Goal: Task Accomplishment & Management: Manage account settings

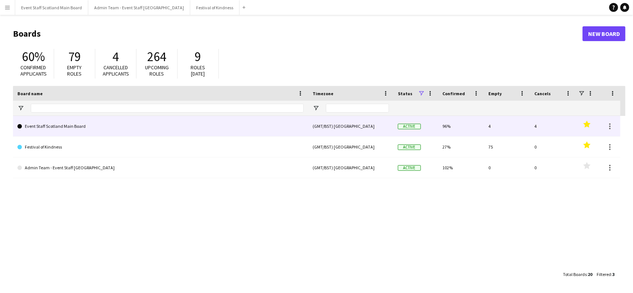
click at [110, 125] on link "Event Staff Scotland Main Board" at bounding box center [160, 126] width 286 height 21
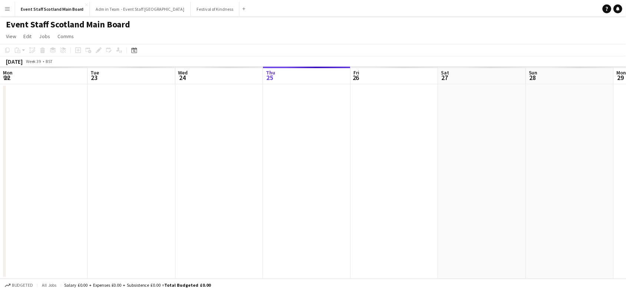
scroll to position [0, 177]
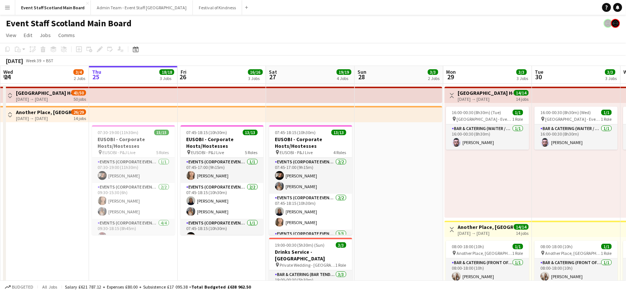
click at [10, 113] on app-icon "Toggle View" at bounding box center [9, 114] width 5 height 5
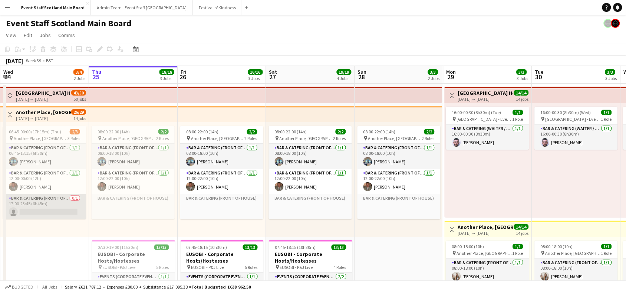
click at [47, 214] on app-card-role "Bar & Catering (Front of House) 0/1 17:00-23:45 (6h45m) single-neutral-actions" at bounding box center [44, 206] width 83 height 25
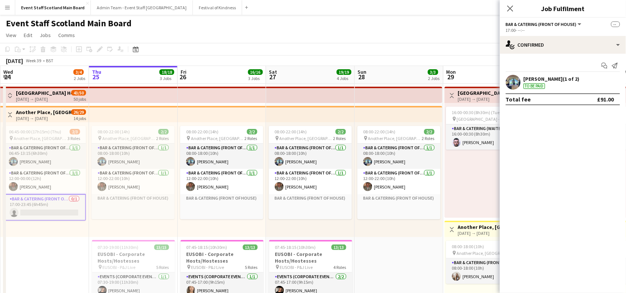
click at [47, 214] on app-card-role "Bar & Catering (Front of House) 0/1 17:00-23:45 (6h45m) single-neutral-actions" at bounding box center [44, 207] width 83 height 27
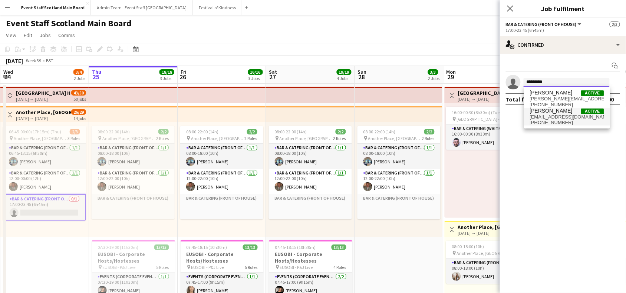
type input "*********"
click at [553, 120] on span "[PHONE_NUMBER]" at bounding box center [567, 123] width 74 height 6
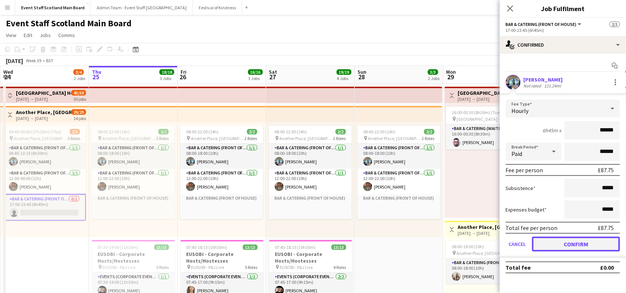
click at [582, 247] on button "Confirm" at bounding box center [576, 244] width 88 height 15
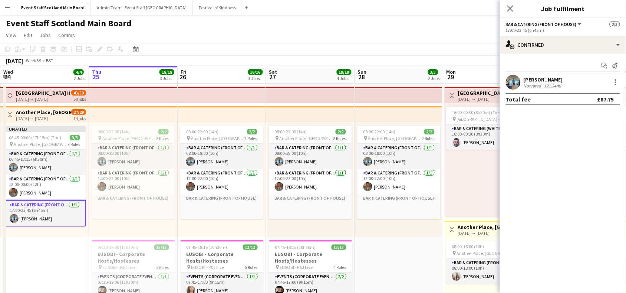
click at [464, 37] on app-page-menu "View Day view expanded Day view collapsed Month view Date picker Jump to [DATE]…" at bounding box center [313, 36] width 626 height 14
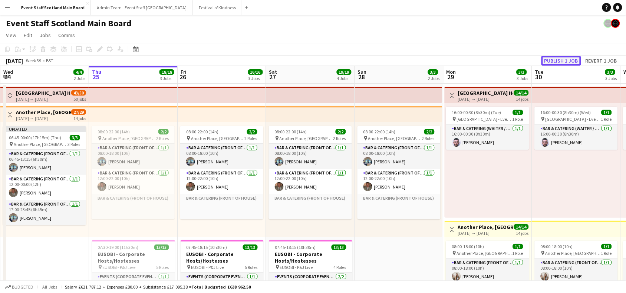
click at [548, 58] on button "Publish 1 job" at bounding box center [562, 61] width 40 height 10
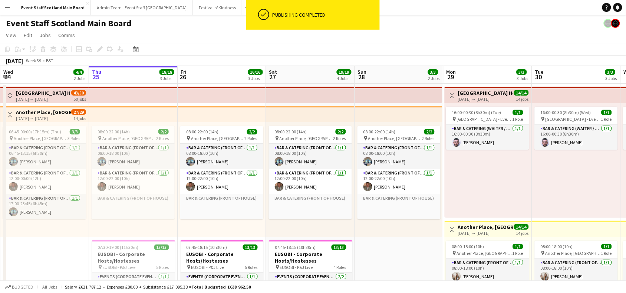
click at [451, 95] on app-icon "Toggle View" at bounding box center [452, 95] width 5 height 5
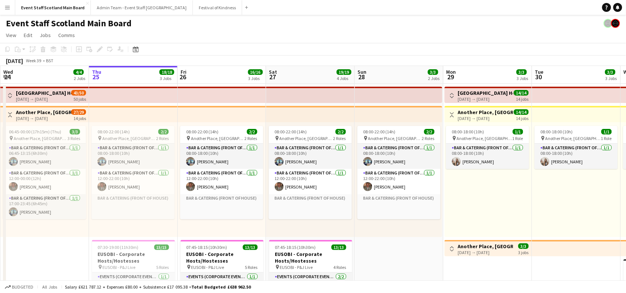
click at [455, 114] on button "Toggle View" at bounding box center [452, 115] width 9 height 9
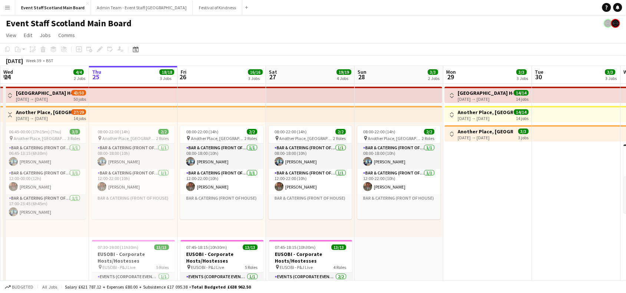
click at [13, 116] on button "Toggle View" at bounding box center [10, 115] width 9 height 9
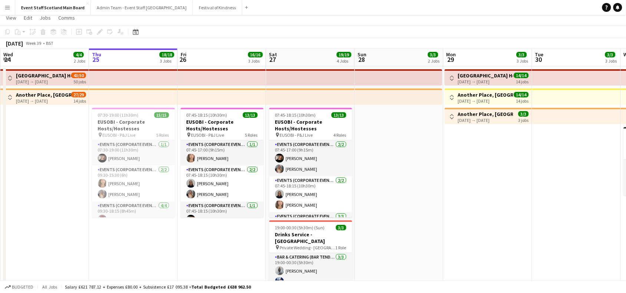
scroll to position [0, 0]
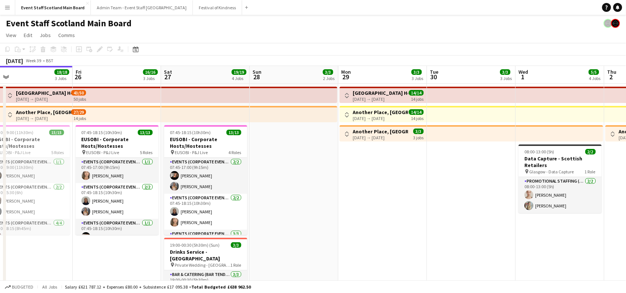
drag, startPoint x: 581, startPoint y: 161, endPoint x: 274, endPoint y: 194, distance: 308.8
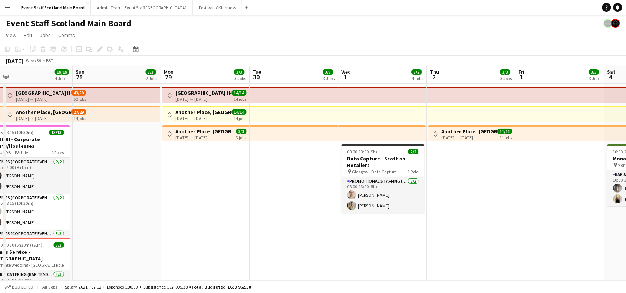
scroll to position [0, 307]
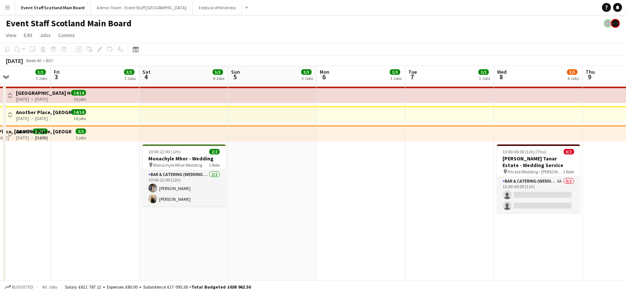
drag, startPoint x: 503, startPoint y: 190, endPoint x: 201, endPoint y: 204, distance: 302.3
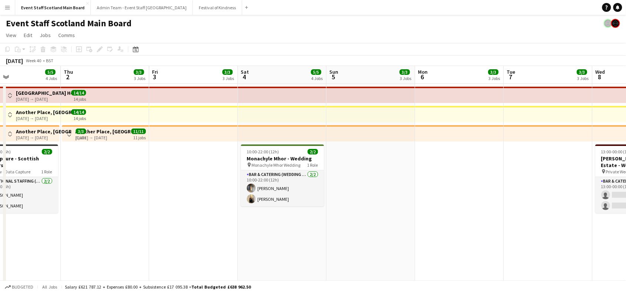
drag, startPoint x: 500, startPoint y: 172, endPoint x: 112, endPoint y: 210, distance: 390.3
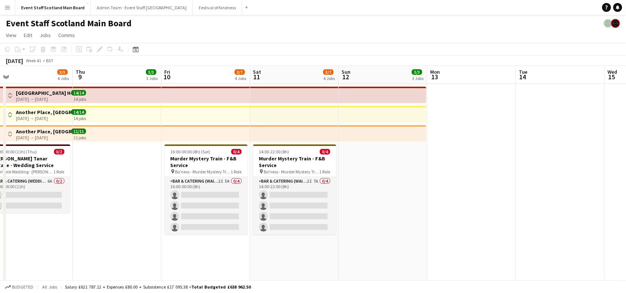
drag, startPoint x: 384, startPoint y: 171, endPoint x: 122, endPoint y: 214, distance: 265.0
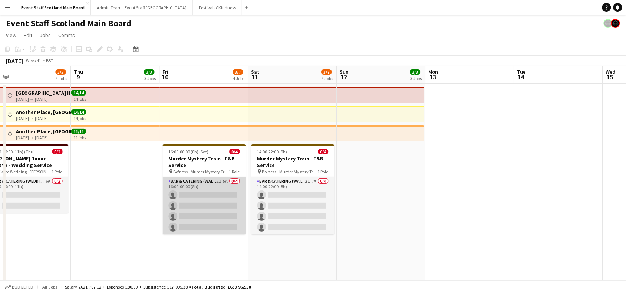
click at [206, 213] on app-card-role "Bar & Catering (Waiter / waitress) 2I 5A 0/4 16:00-00:00 (8h) single-neutral-ac…" at bounding box center [204, 205] width 83 height 57
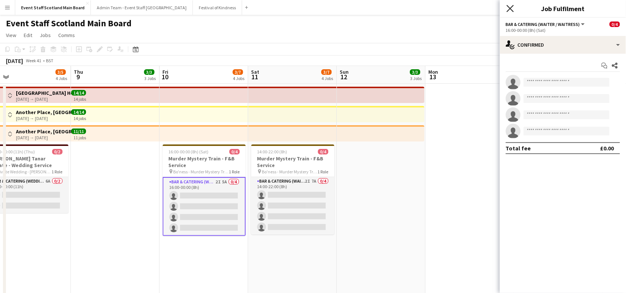
click at [510, 5] on icon "Close pop-in" at bounding box center [510, 8] width 7 height 7
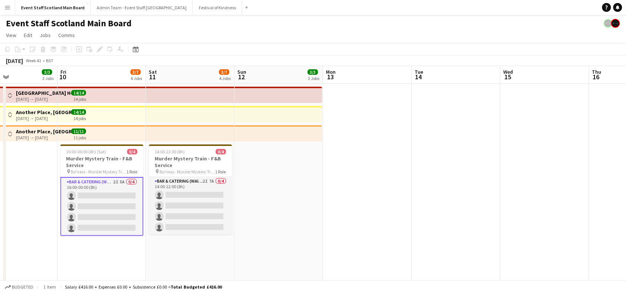
drag, startPoint x: 505, startPoint y: 158, endPoint x: 149, endPoint y: 178, distance: 356.3
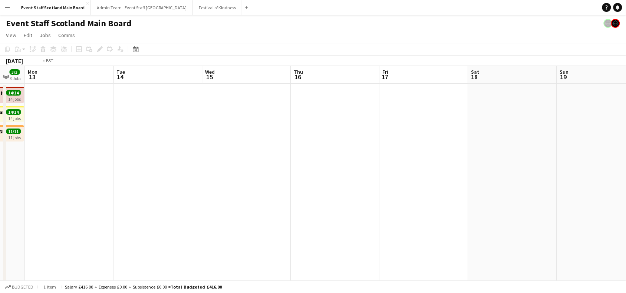
drag, startPoint x: 552, startPoint y: 149, endPoint x: 125, endPoint y: 158, distance: 426.3
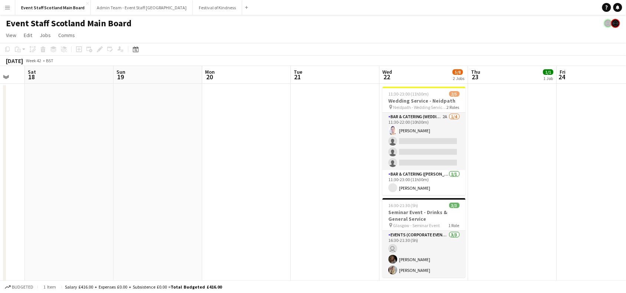
scroll to position [0, 356]
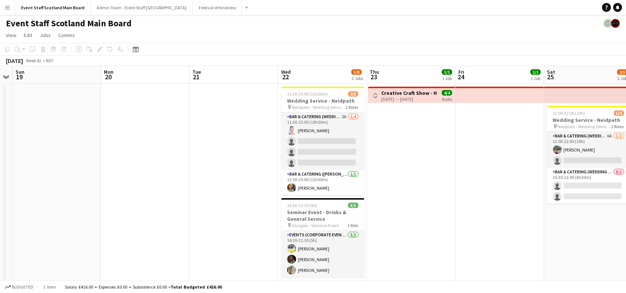
drag, startPoint x: 589, startPoint y: 155, endPoint x: 378, endPoint y: 178, distance: 212.0
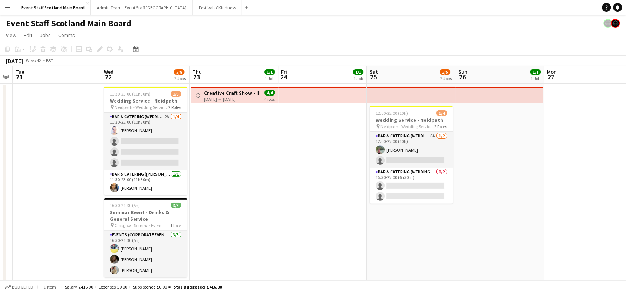
scroll to position [0, 212]
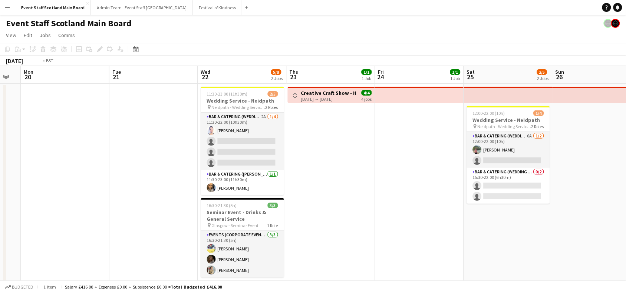
drag, startPoint x: 522, startPoint y: 250, endPoint x: 223, endPoint y: 244, distance: 299.8
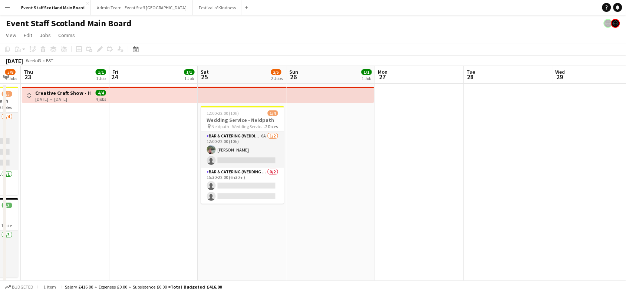
scroll to position [0, 246]
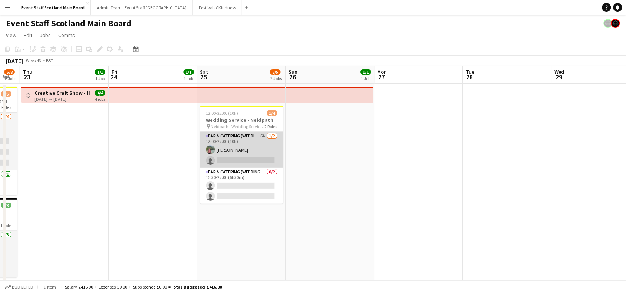
click at [253, 144] on app-card-role "Bar & Catering (Wedding Service Staff) 6A [DATE] 12:00-22:00 (10h) [PERSON_NAME…" at bounding box center [241, 150] width 83 height 36
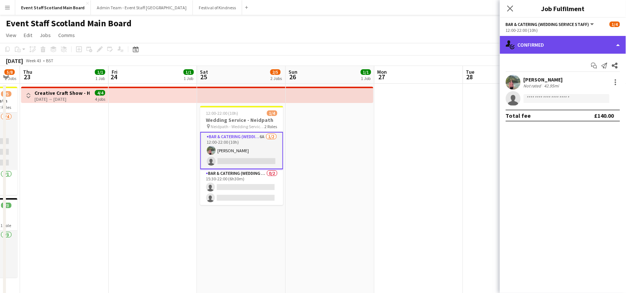
click at [605, 45] on div "single-neutral-actions-check-2 Confirmed" at bounding box center [563, 45] width 126 height 18
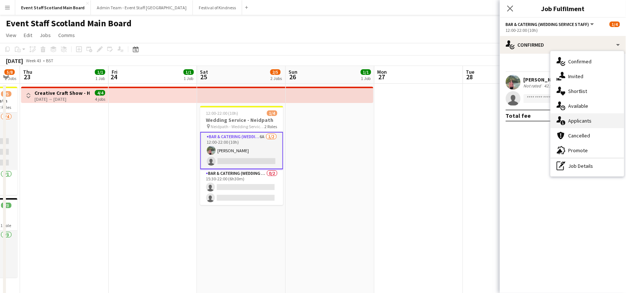
click at [595, 118] on div "single-neutral-actions-information Applicants" at bounding box center [587, 120] width 73 height 15
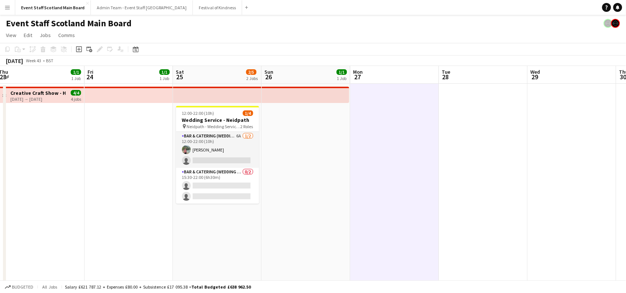
drag, startPoint x: 552, startPoint y: 170, endPoint x: 169, endPoint y: 162, distance: 383.2
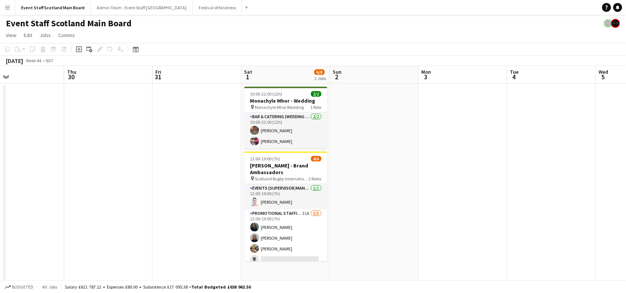
scroll to position [0, 294]
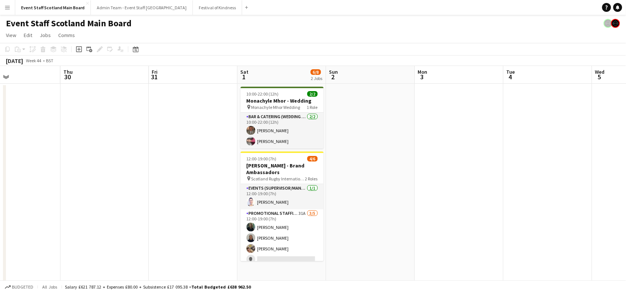
drag, startPoint x: 568, startPoint y: 142, endPoint x: 371, endPoint y: 152, distance: 197.2
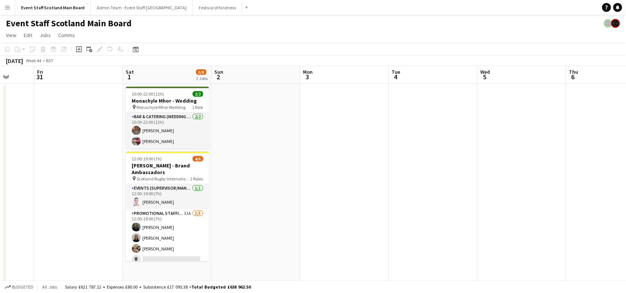
drag, startPoint x: 483, startPoint y: 163, endPoint x: 90, endPoint y: 206, distance: 395.1
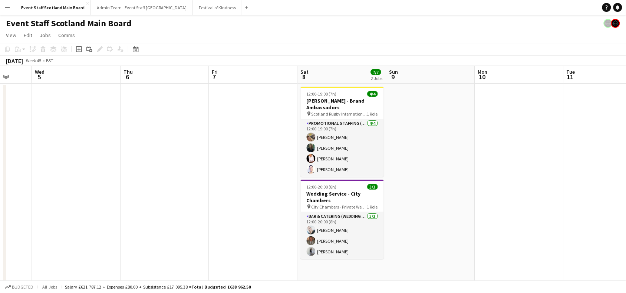
drag, startPoint x: 581, startPoint y: 147, endPoint x: 223, endPoint y: 187, distance: 360.2
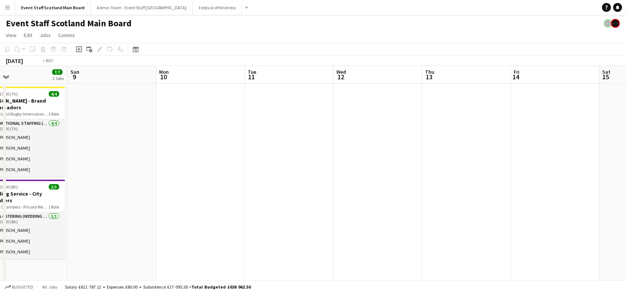
drag, startPoint x: 486, startPoint y: 148, endPoint x: 162, endPoint y: 152, distance: 324.2
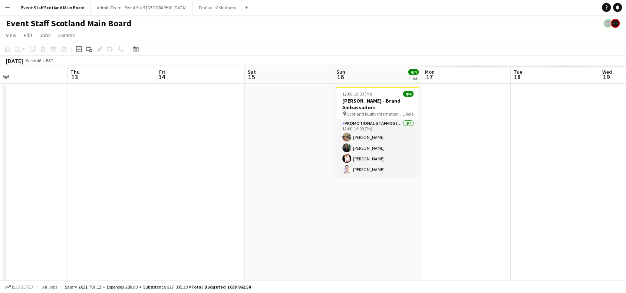
scroll to position [0, 217]
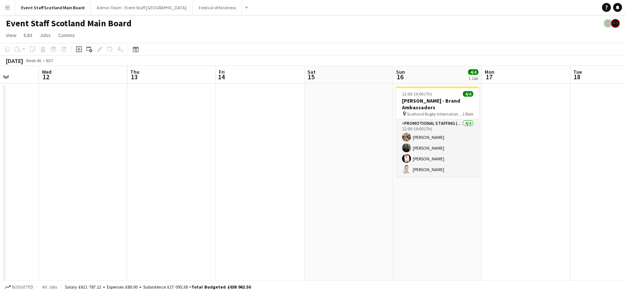
drag, startPoint x: 600, startPoint y: 148, endPoint x: 230, endPoint y: 191, distance: 372.6
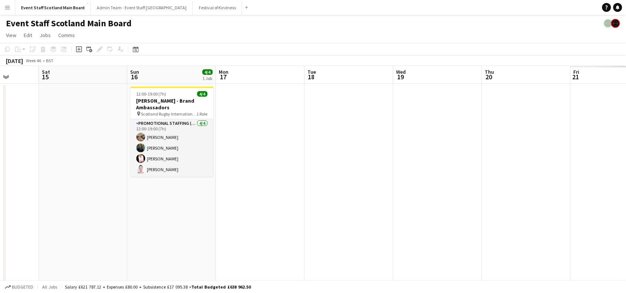
scroll to position [0, 321]
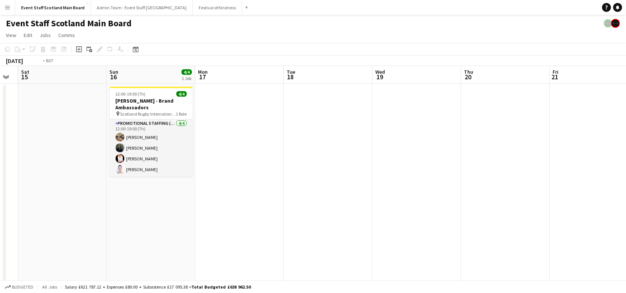
drag, startPoint x: 552, startPoint y: 150, endPoint x: 208, endPoint y: 128, distance: 343.8
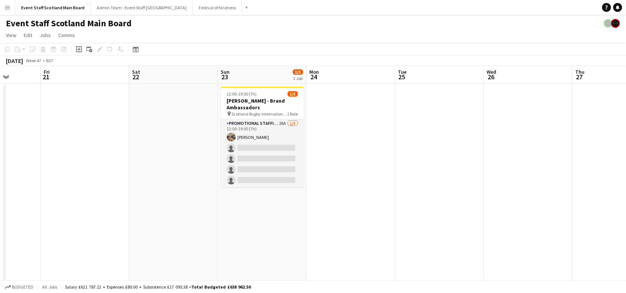
drag, startPoint x: 519, startPoint y: 136, endPoint x: 113, endPoint y: 180, distance: 408.5
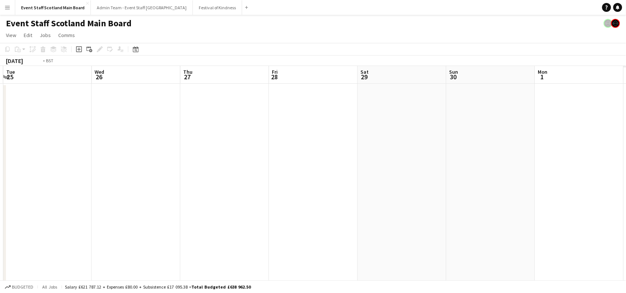
drag, startPoint x: 472, startPoint y: 144, endPoint x: 149, endPoint y: 143, distance: 322.7
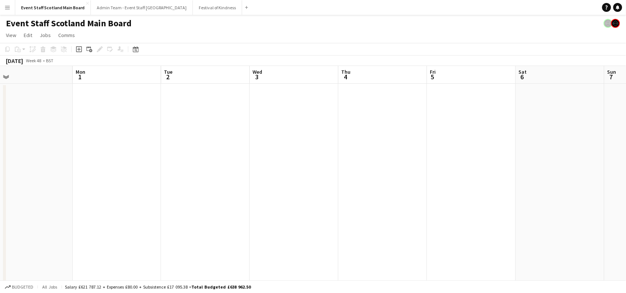
drag, startPoint x: 474, startPoint y: 156, endPoint x: 93, endPoint y: 161, distance: 380.2
drag, startPoint x: 546, startPoint y: 146, endPoint x: 131, endPoint y: 153, distance: 415.1
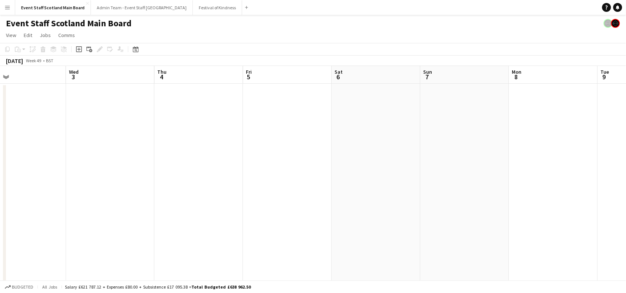
scroll to position [0, 326]
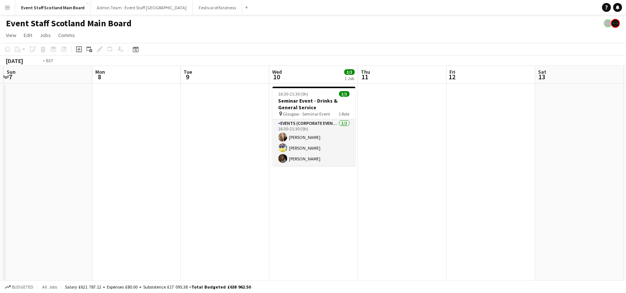
drag, startPoint x: 506, startPoint y: 140, endPoint x: 187, endPoint y: 159, distance: 320.3
